Goal: Check status: Check status

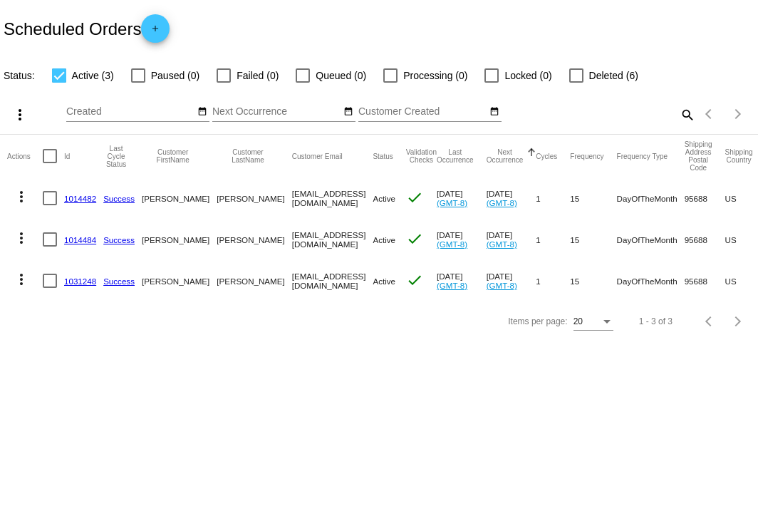
click at [185, 332] on div "Items per page: 20 1 - 3 of 3" at bounding box center [379, 321] width 758 height 40
click at [78, 281] on link "1031248" at bounding box center [80, 280] width 32 height 9
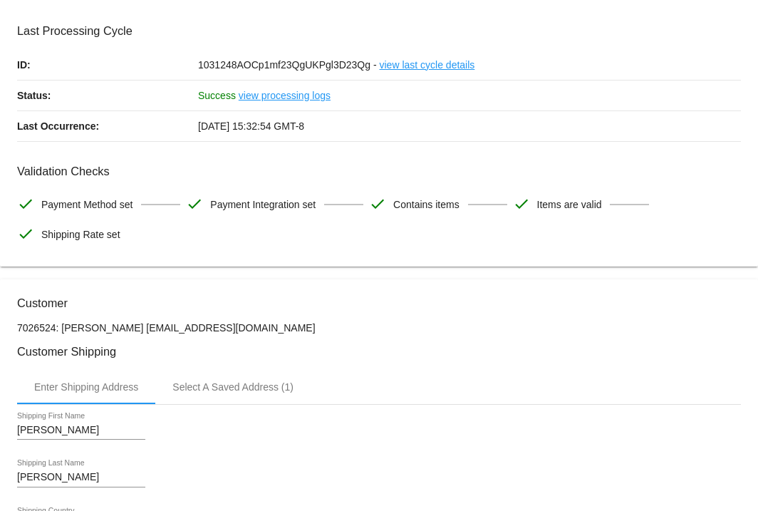
scroll to position [58, 0]
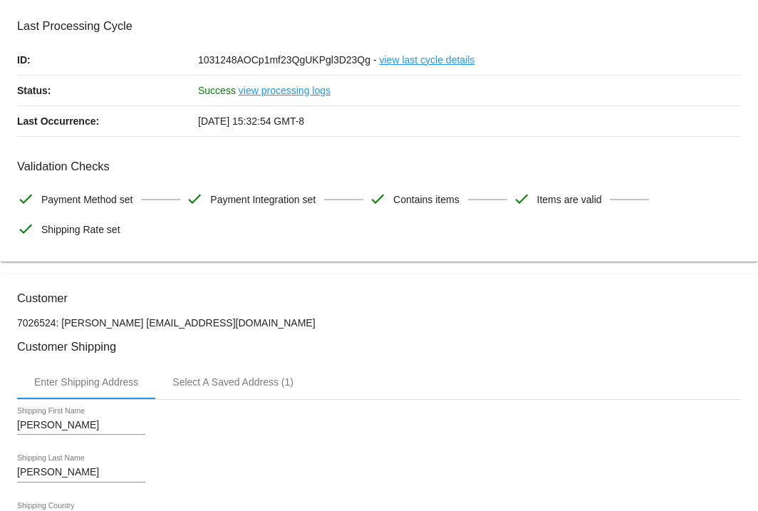
click at [61, 324] on p "7026524: [PERSON_NAME] [EMAIL_ADDRESS][DOMAIN_NAME]" at bounding box center [379, 322] width 724 height 11
drag, startPoint x: 63, startPoint y: 323, endPoint x: 273, endPoint y: 326, distance: 210.2
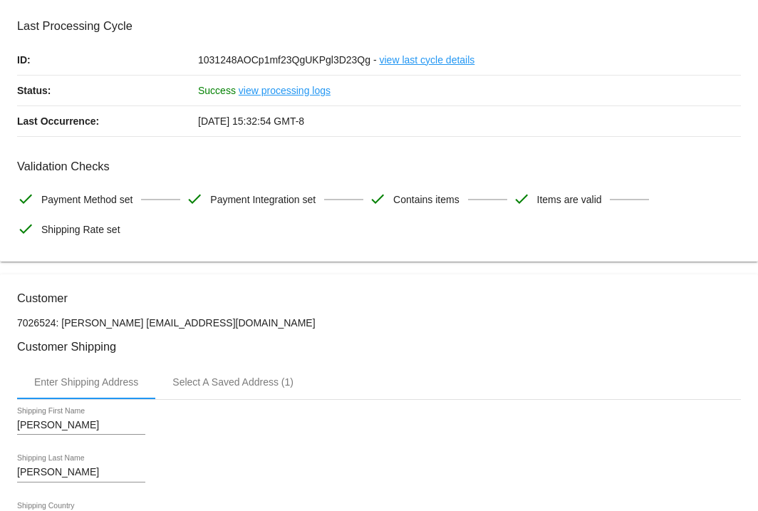
click at [273, 326] on p "7026524: [PERSON_NAME] [EMAIL_ADDRESS][DOMAIN_NAME]" at bounding box center [379, 322] width 724 height 11
copy p "[PERSON_NAME] [EMAIL_ADDRESS][DOMAIN_NAME]"
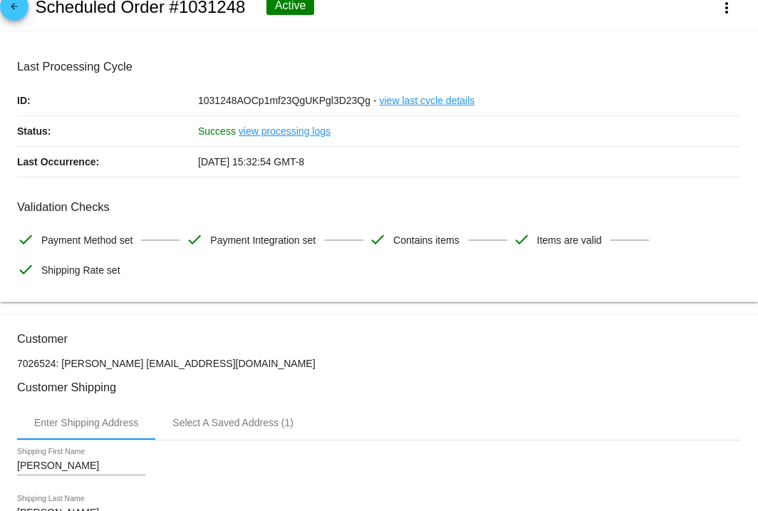
scroll to position [0, 0]
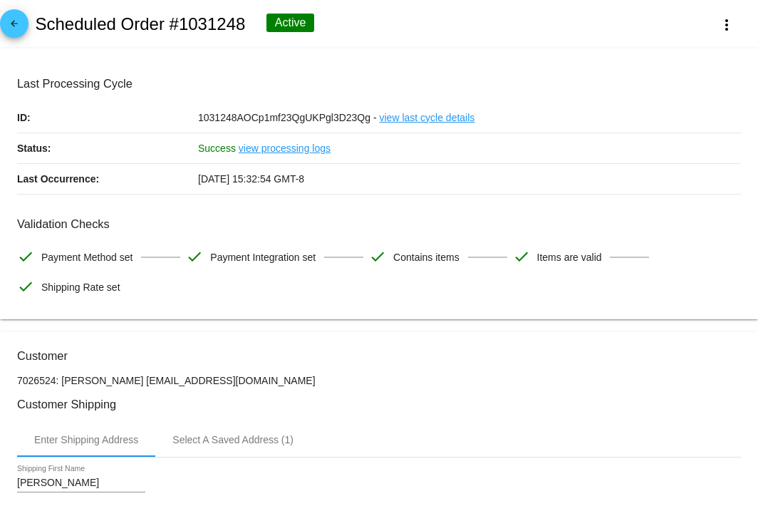
click at [18, 22] on mat-icon "arrow_back" at bounding box center [14, 27] width 17 height 17
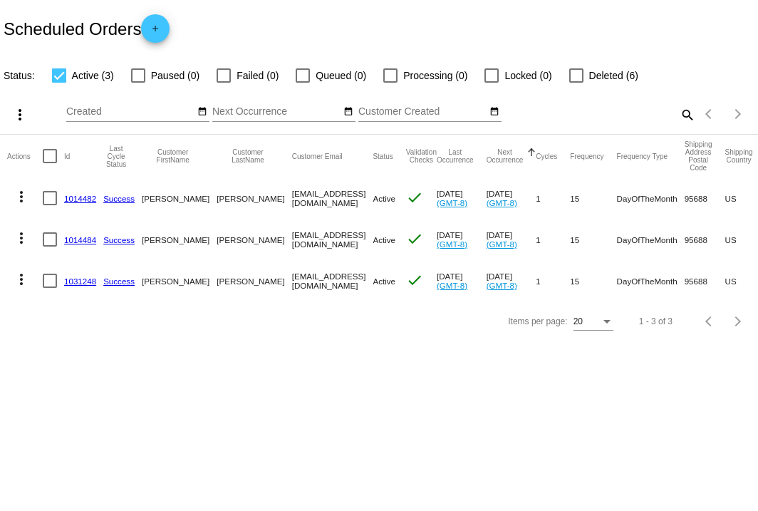
click at [78, 238] on link "1014484" at bounding box center [80, 239] width 32 height 9
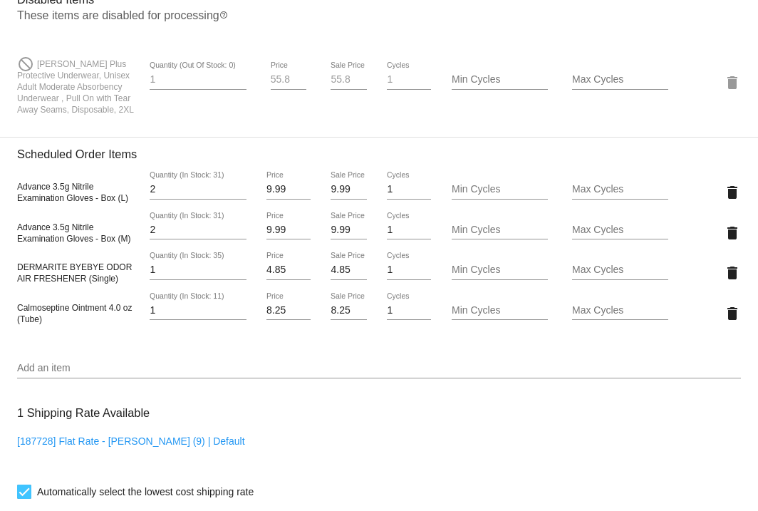
scroll to position [1042, 0]
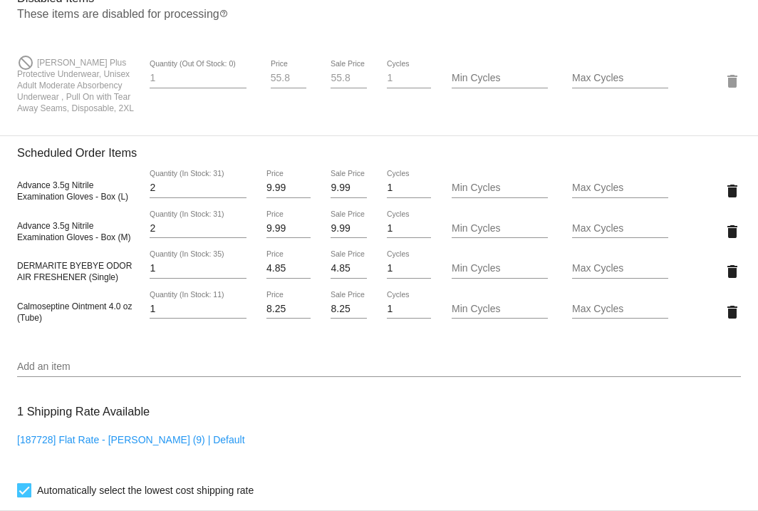
click at [306, 38] on section "Disabled Items These items are disabled for processing help_outline do_not_dist…" at bounding box center [379, 52] width 724 height 143
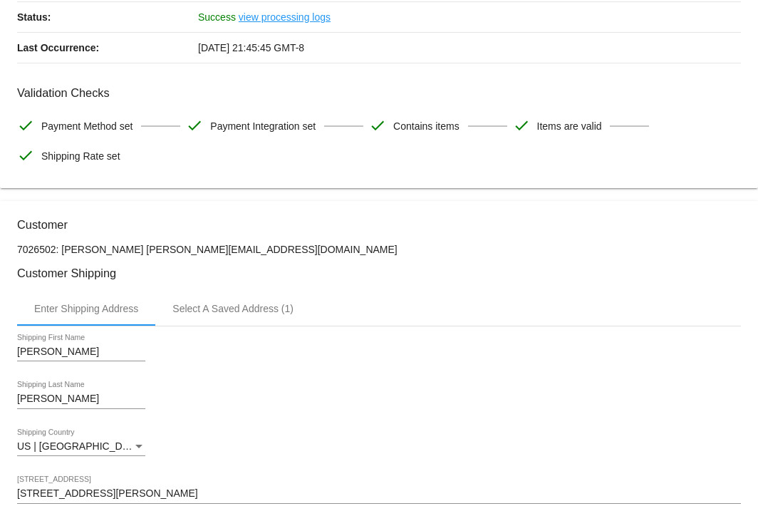
scroll to position [142, 0]
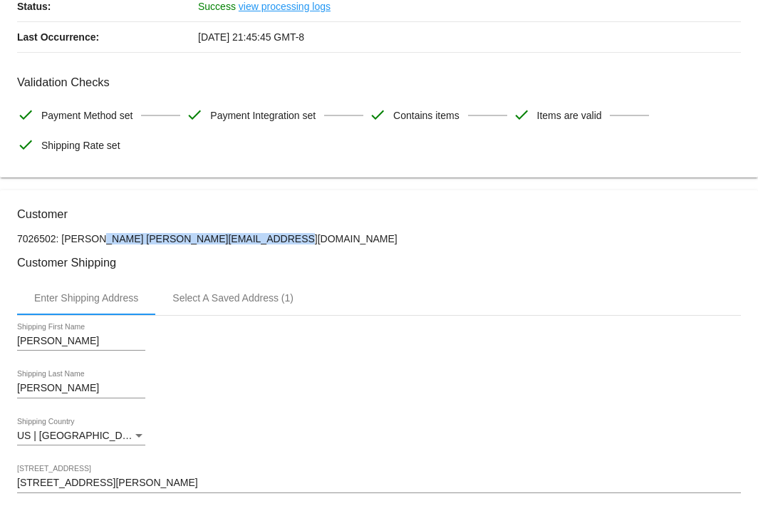
drag, startPoint x: 62, startPoint y: 239, endPoint x: 235, endPoint y: 231, distance: 173.3
copy p "[PERSON_NAME] [EMAIL_ADDRESS][DOMAIN_NAME]"
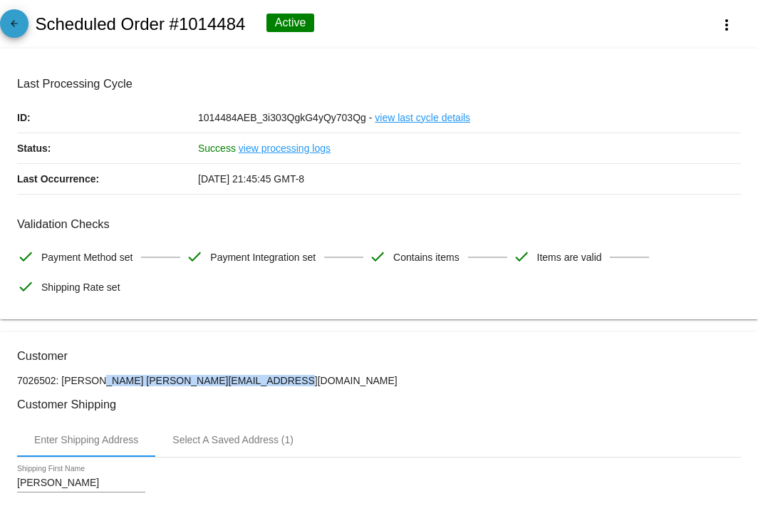
click at [13, 21] on mat-icon "arrow_back" at bounding box center [14, 27] width 17 height 17
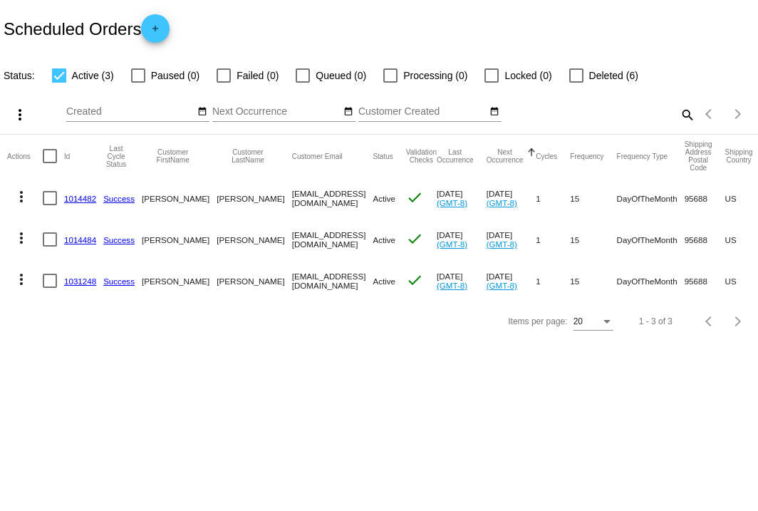
click at [78, 197] on link "1014482" at bounding box center [80, 198] width 32 height 9
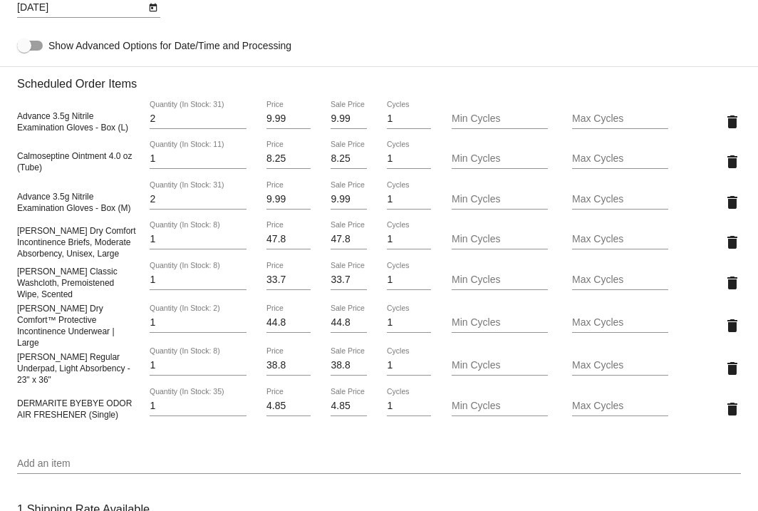
scroll to position [964, 0]
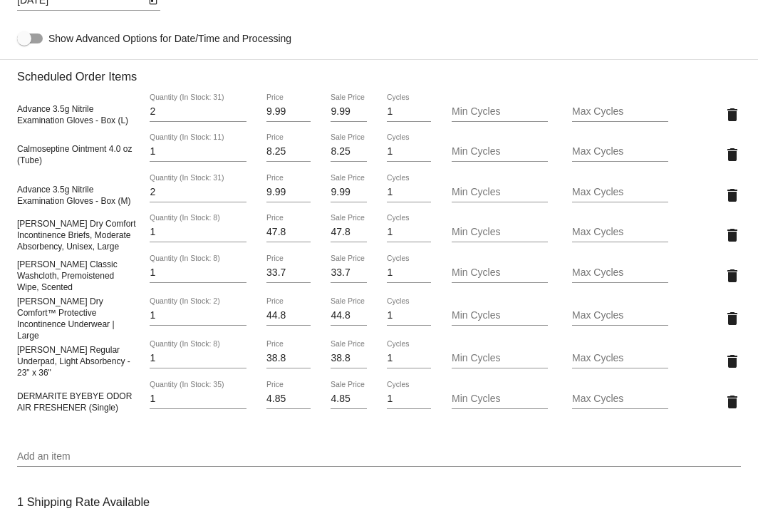
click at [375, 24] on div "[DATE] Next Occurrence Date" at bounding box center [379, 3] width 724 height 41
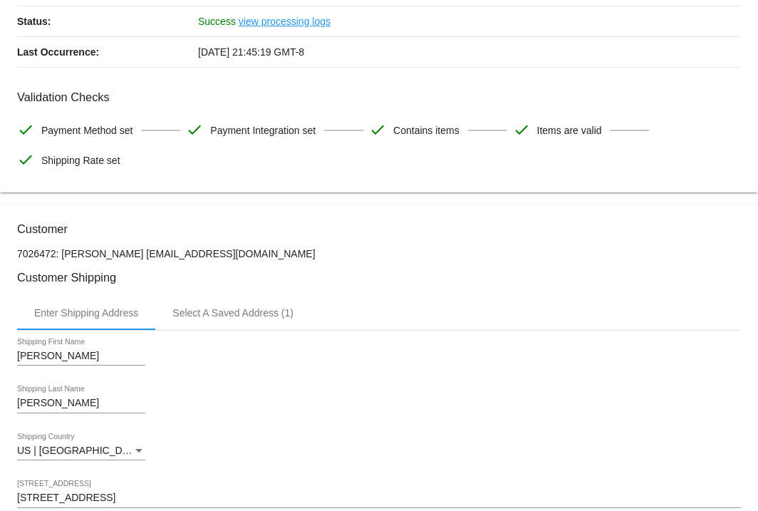
scroll to position [128, 0]
drag, startPoint x: 62, startPoint y: 251, endPoint x: 241, endPoint y: 245, distance: 178.9
copy p "[PERSON_NAME] [EMAIL_ADDRESS][DOMAIN_NAME]"
